Goal: Task Accomplishment & Management: Complete application form

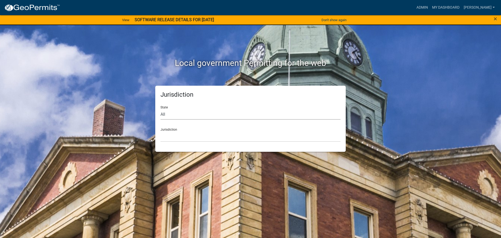
click at [178, 110] on select "All [US_STATE] [US_STATE] [US_STATE] [US_STATE] [US_STATE] [US_STATE] [US_STATE…" at bounding box center [250, 114] width 180 height 11
select select "[US_STATE]"
click at [160, 109] on select "All [US_STATE] [US_STATE] [US_STATE] [US_STATE] [US_STATE] [US_STATE] [US_STATE…" at bounding box center [250, 114] width 180 height 11
click at [171, 135] on select "[GEOGRAPHIC_DATA], [US_STATE] [GEOGRAPHIC_DATA], [US_STATE] [GEOGRAPHIC_DATA], …" at bounding box center [250, 136] width 180 height 11
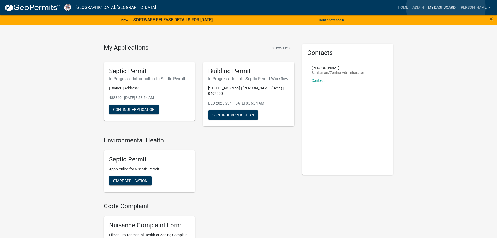
click at [446, 8] on link "My Dashboard" at bounding box center [442, 8] width 32 height 10
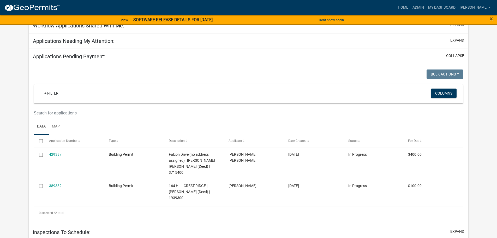
scroll to position [78, 0]
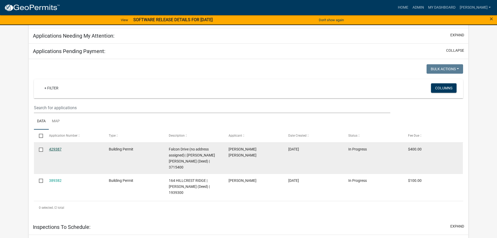
click at [58, 149] on link "429387" at bounding box center [55, 149] width 13 height 4
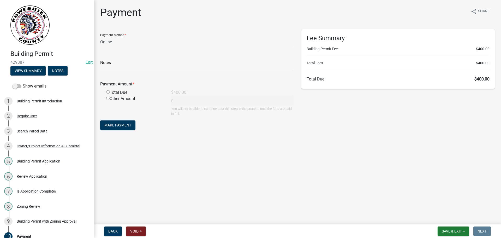
click at [116, 42] on select "Credit Card POS Check Cash Online" at bounding box center [196, 42] width 193 height 11
select select "1: 0"
click at [100, 37] on select "Credit Card POS Check Cash Online" at bounding box center [196, 42] width 193 height 11
click at [124, 62] on input "text" at bounding box center [196, 64] width 193 height 11
type input "1339"
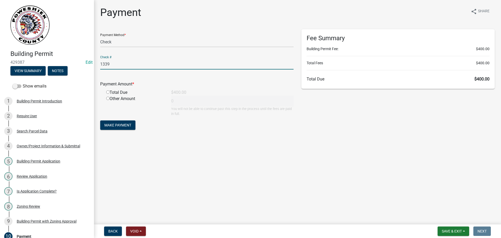
click at [107, 93] on input "radio" at bounding box center [107, 91] width 3 height 3
radio input "true"
type input "400"
click at [114, 123] on span "Make Payment" at bounding box center [117, 125] width 27 height 4
